Goal: Transaction & Acquisition: Download file/media

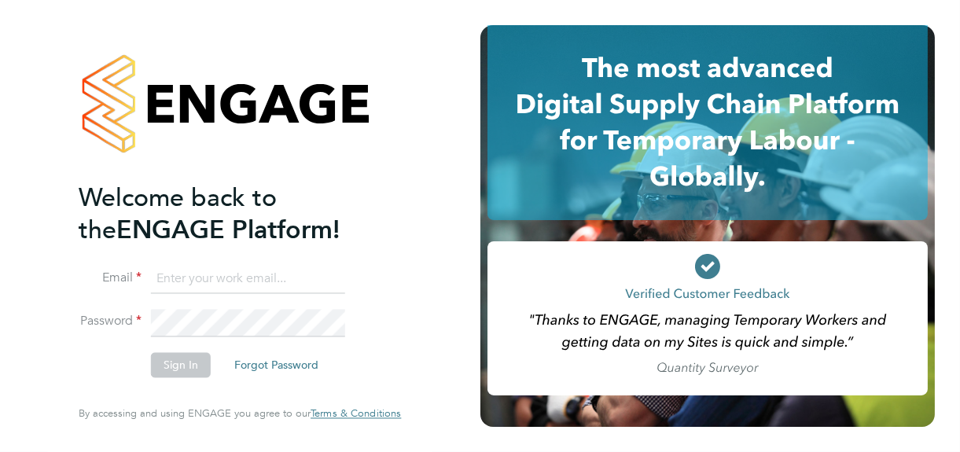
type input "[PERSON_NAME][EMAIL_ADDRESS][DOMAIN_NAME]"
click at [182, 365] on button "Sign In" at bounding box center [181, 365] width 60 height 25
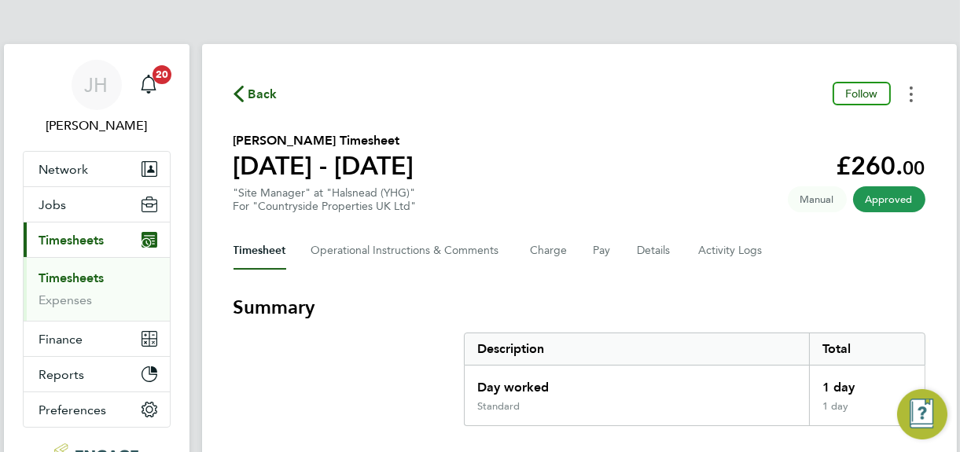
click at [913, 93] on button "Timesheets Menu" at bounding box center [911, 94] width 28 height 24
click at [812, 130] on link "Download timesheet" at bounding box center [831, 128] width 189 height 31
click at [265, 92] on span "Back" at bounding box center [262, 94] width 29 height 19
click at [913, 94] on button "Timesheets Menu" at bounding box center [911, 94] width 28 height 24
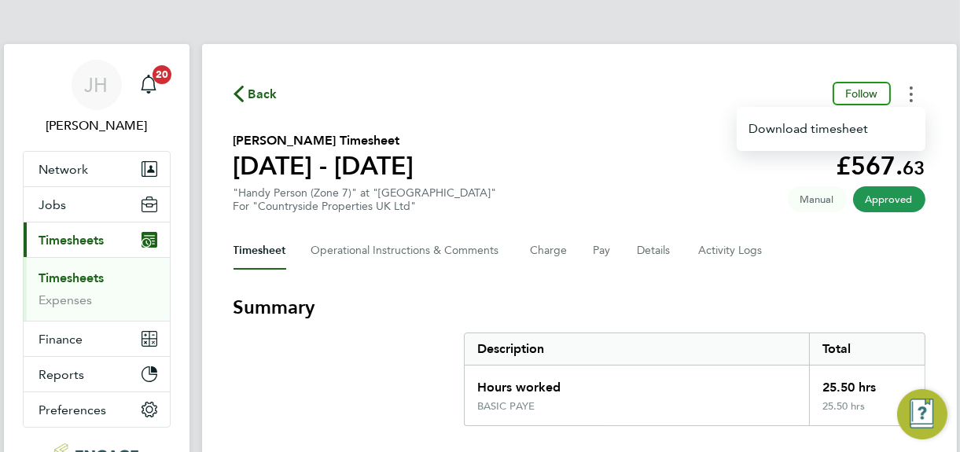
click at [908, 95] on button "Timesheets Menu" at bounding box center [911, 94] width 28 height 24
click at [911, 96] on icon "Timesheets Menu" at bounding box center [910, 94] width 3 height 16
click at [802, 130] on link "Download timesheet" at bounding box center [831, 128] width 189 height 31
